Goal: Task Accomplishment & Management: Manage account settings

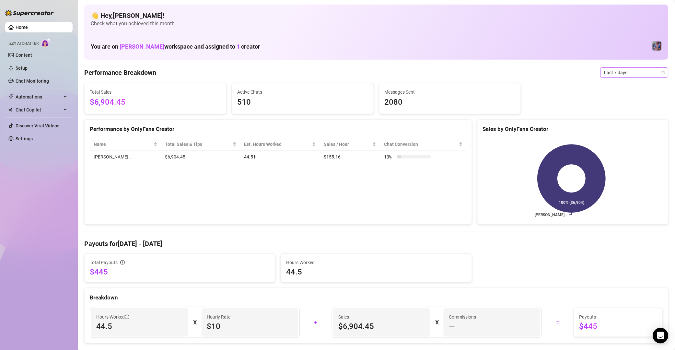
click at [394, 73] on span "Last 7 days" at bounding box center [635, 73] width 60 height 10
click at [394, 112] on div "Last 90 days" at bounding box center [627, 117] width 65 height 10
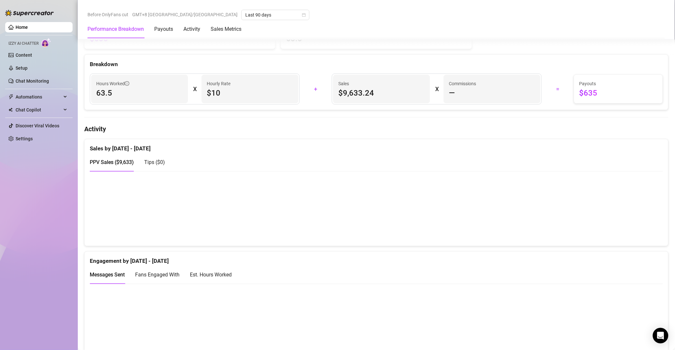
scroll to position [47, 0]
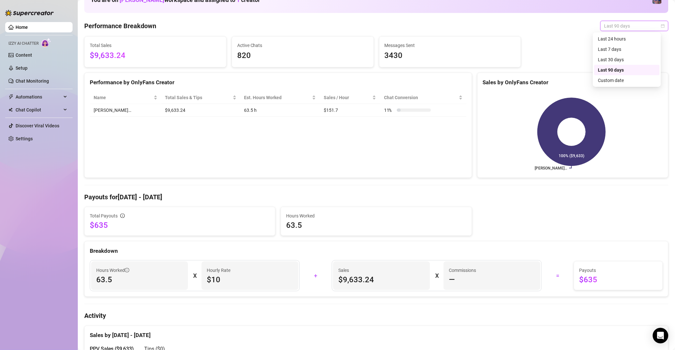
click at [394, 23] on span "Last 90 days" at bounding box center [635, 26] width 60 height 10
click at [394, 56] on div "Last 30 days" at bounding box center [628, 59] width 58 height 7
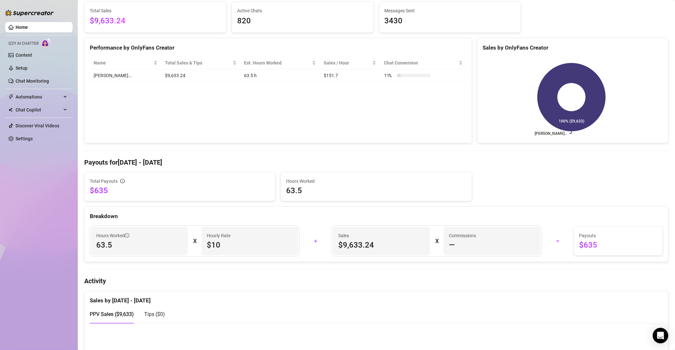
scroll to position [0, 0]
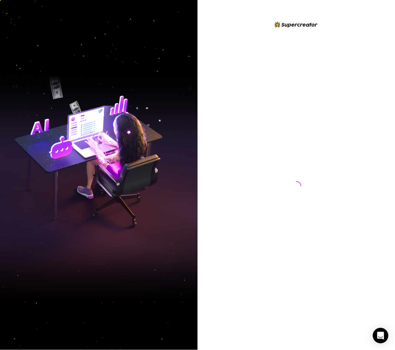
click at [262, 112] on div at bounding box center [296, 180] width 145 height 319
